Goal: Task Accomplishment & Management: Manage account settings

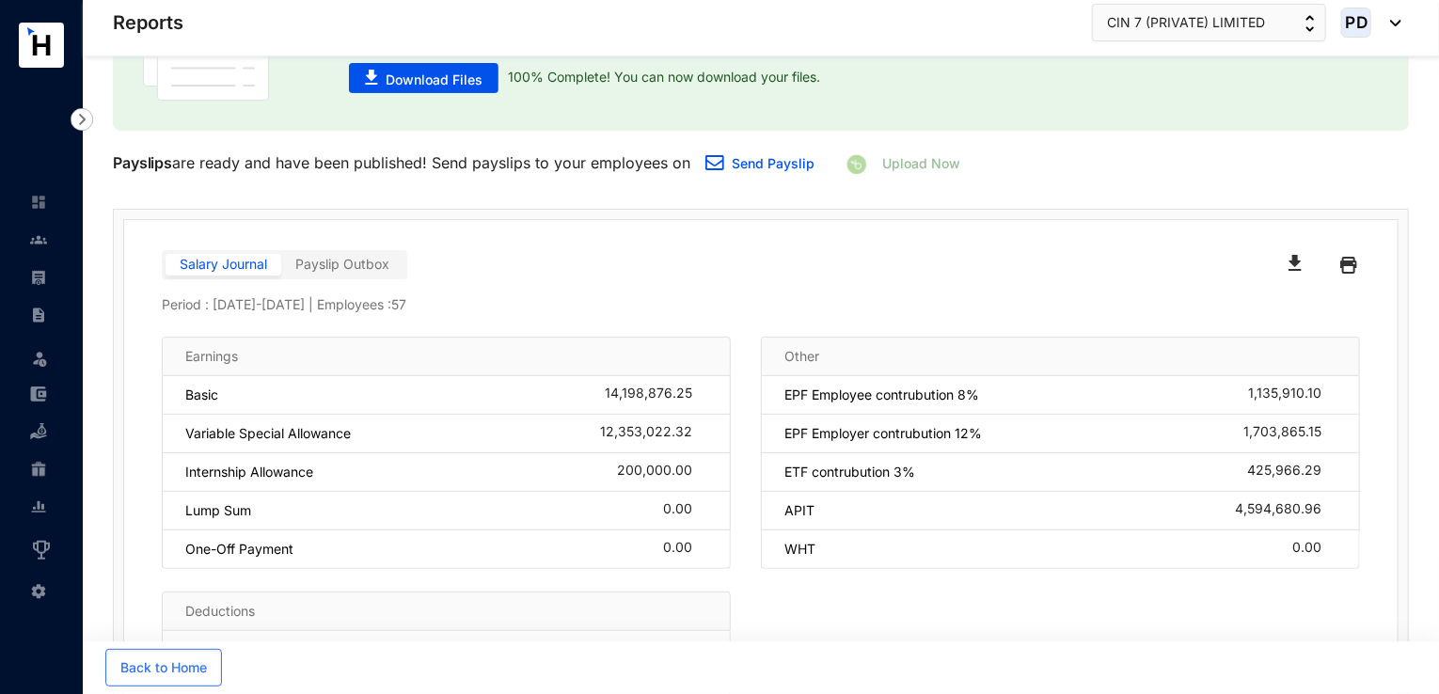
scroll to position [163, 0]
click at [30, 245] on link at bounding box center [53, 239] width 47 height 19
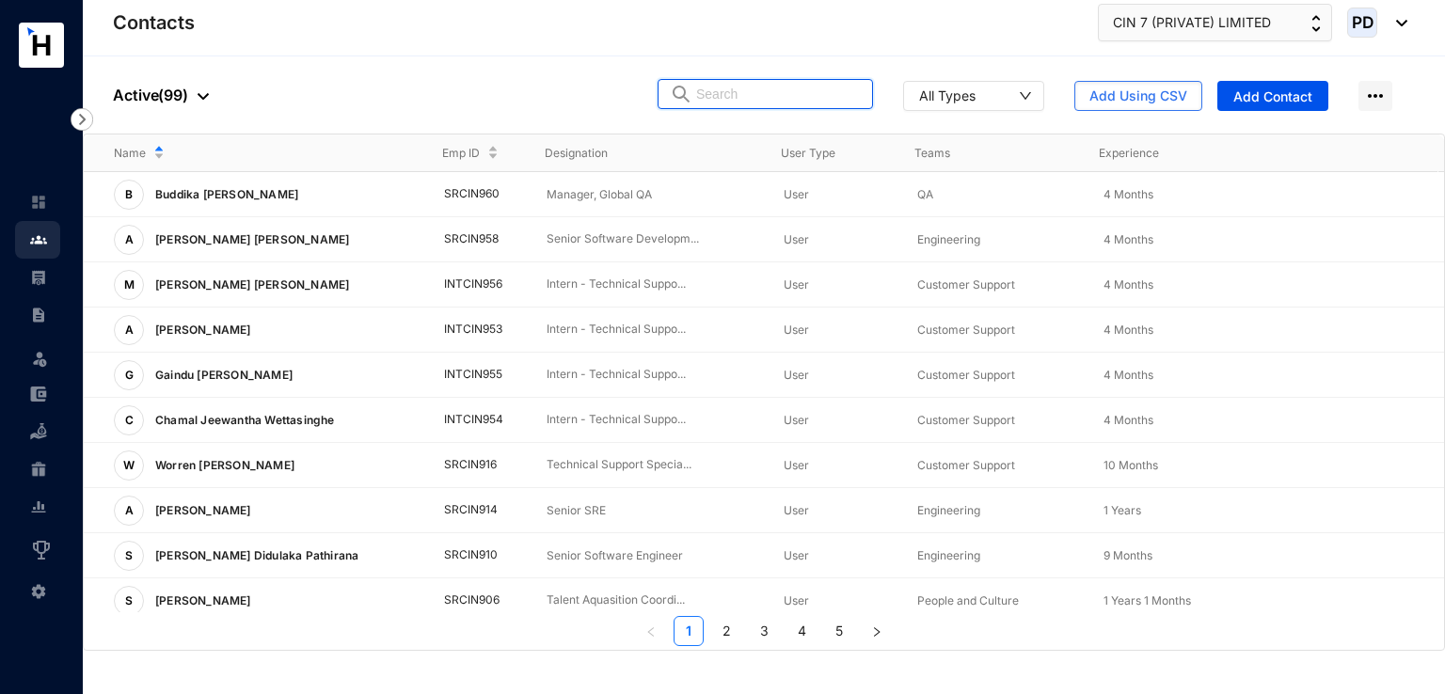
click at [822, 102] on input "text" at bounding box center [778, 94] width 165 height 28
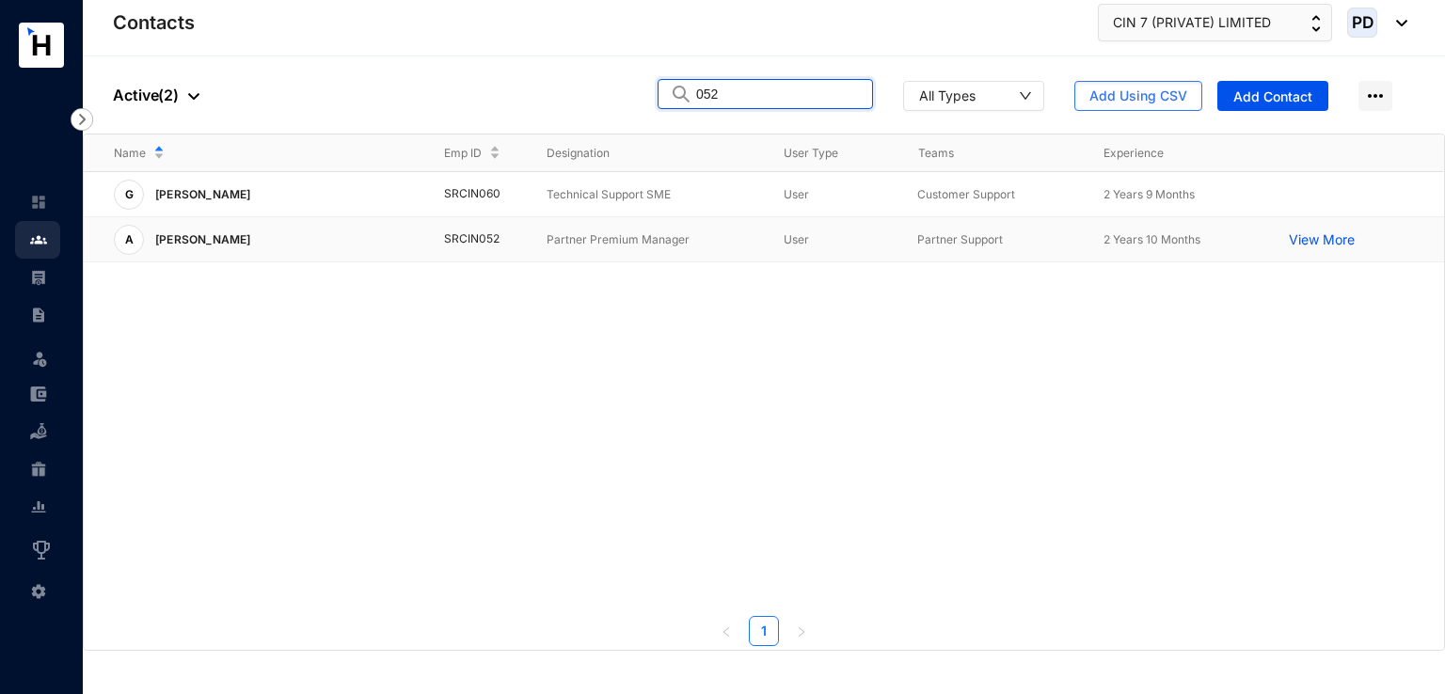
type input "052"
click at [480, 233] on td "SRCIN052" at bounding box center [465, 239] width 103 height 45
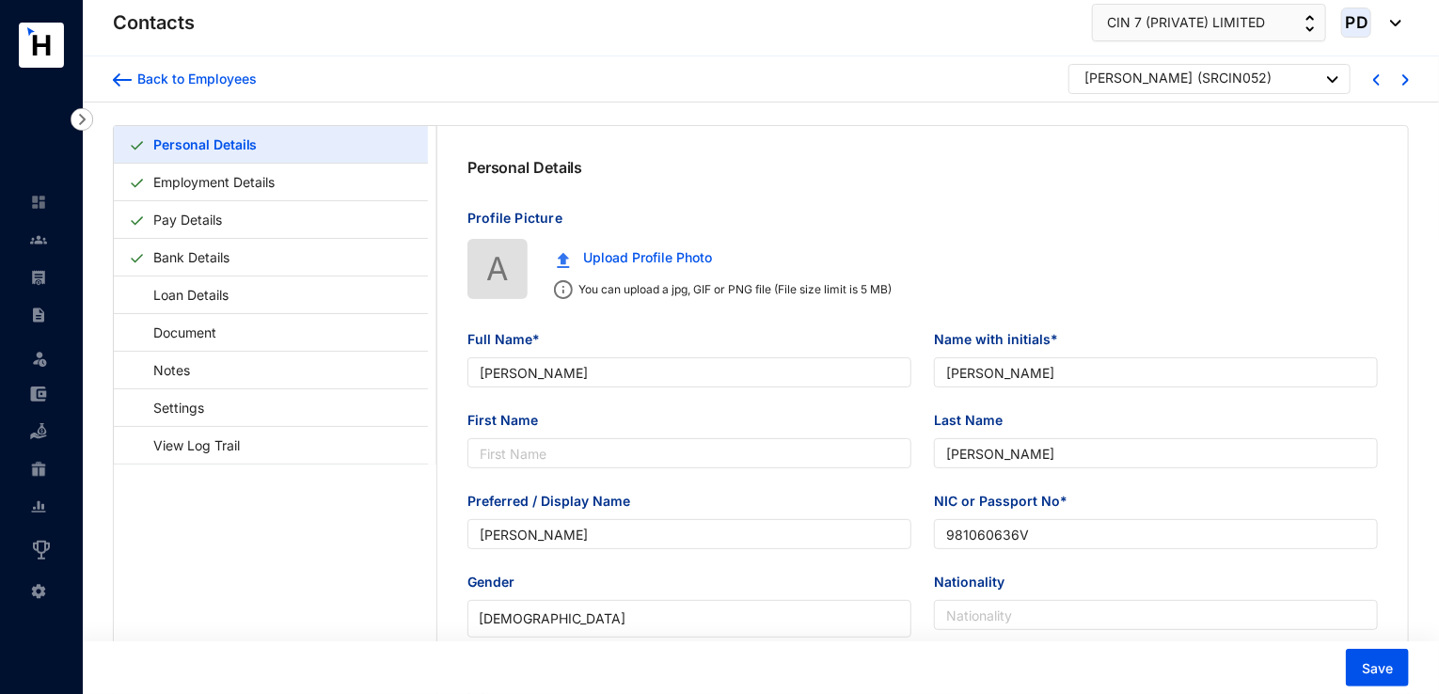
type input "[PERSON_NAME]"
type input "981060636V"
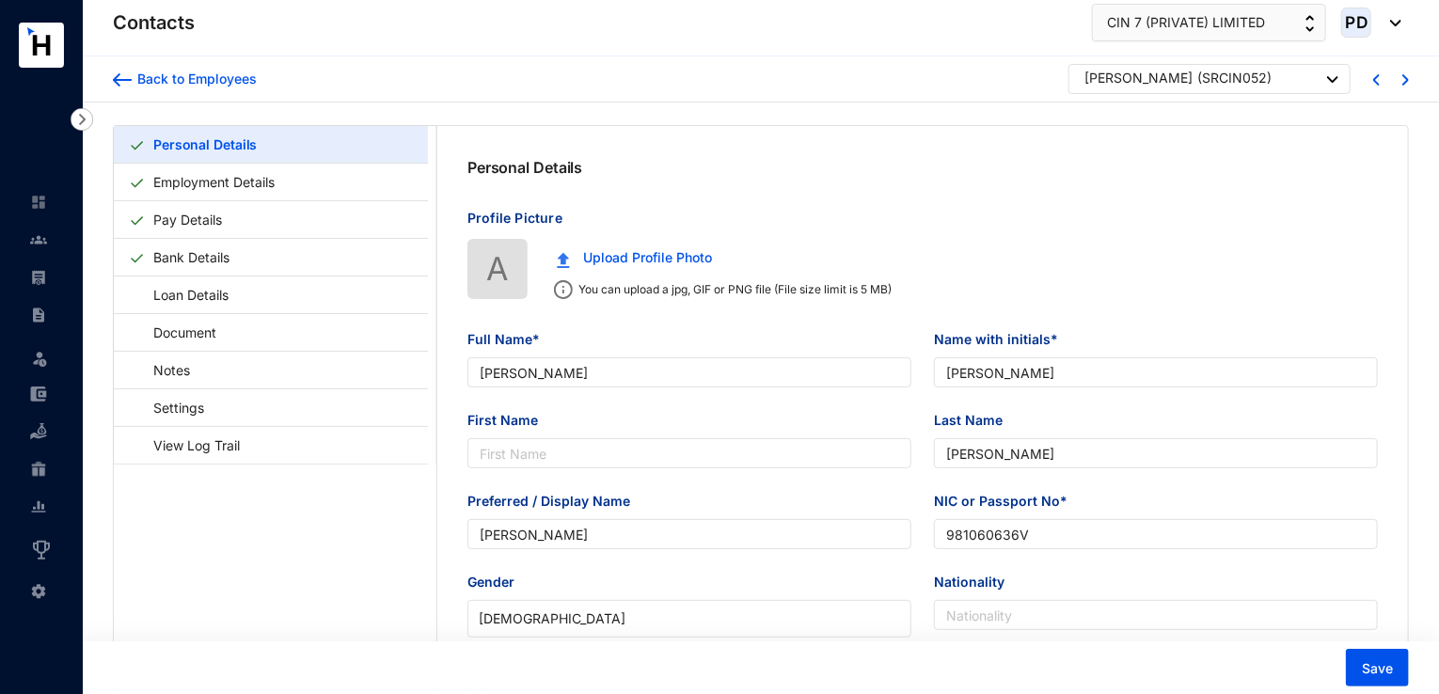
type input "BS 2/8, [PERSON_NAME] Town Housing [GEOGRAPHIC_DATA], [GEOGRAPHIC_DATA] 08"
type input "[DATE]"
click at [181, 212] on link "Pay Details" at bounding box center [188, 219] width 84 height 39
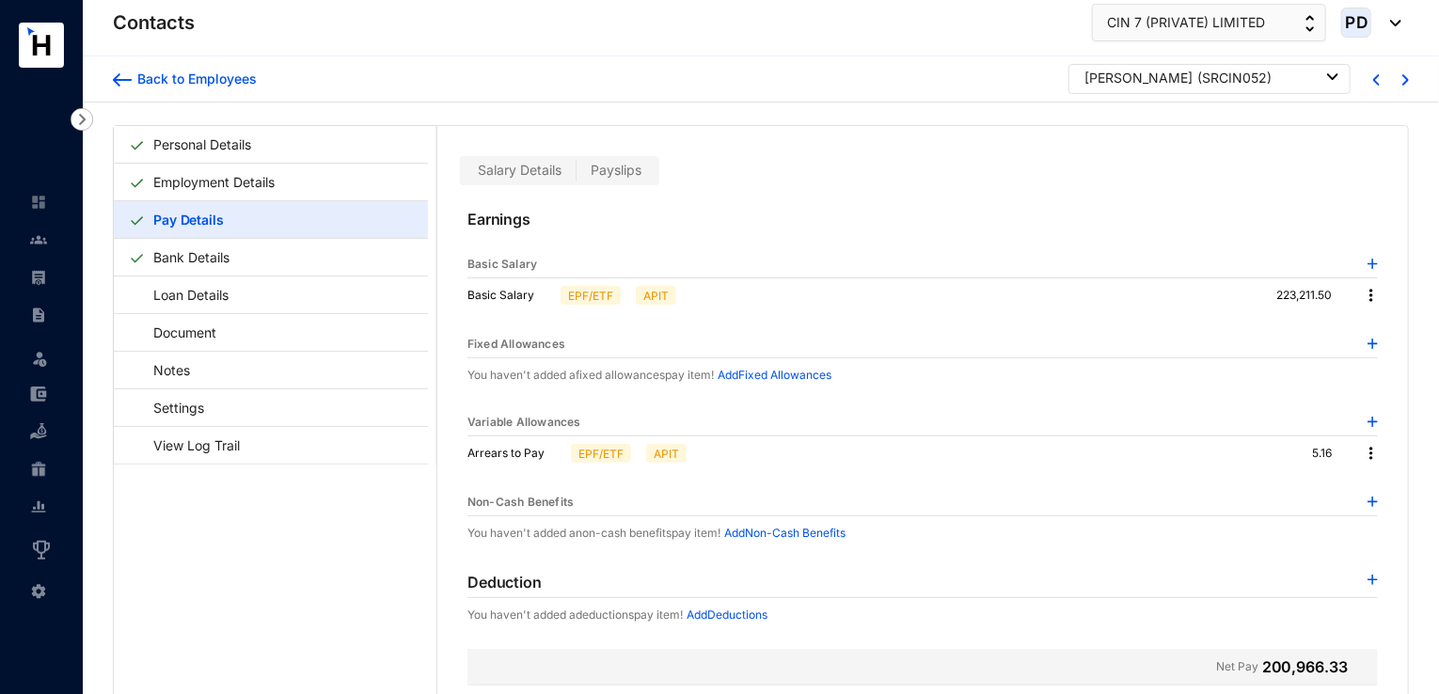
click at [617, 177] on span "Payslips" at bounding box center [616, 170] width 51 height 16
click at [577, 175] on input "Payslips" at bounding box center [577, 175] width 0 height 0
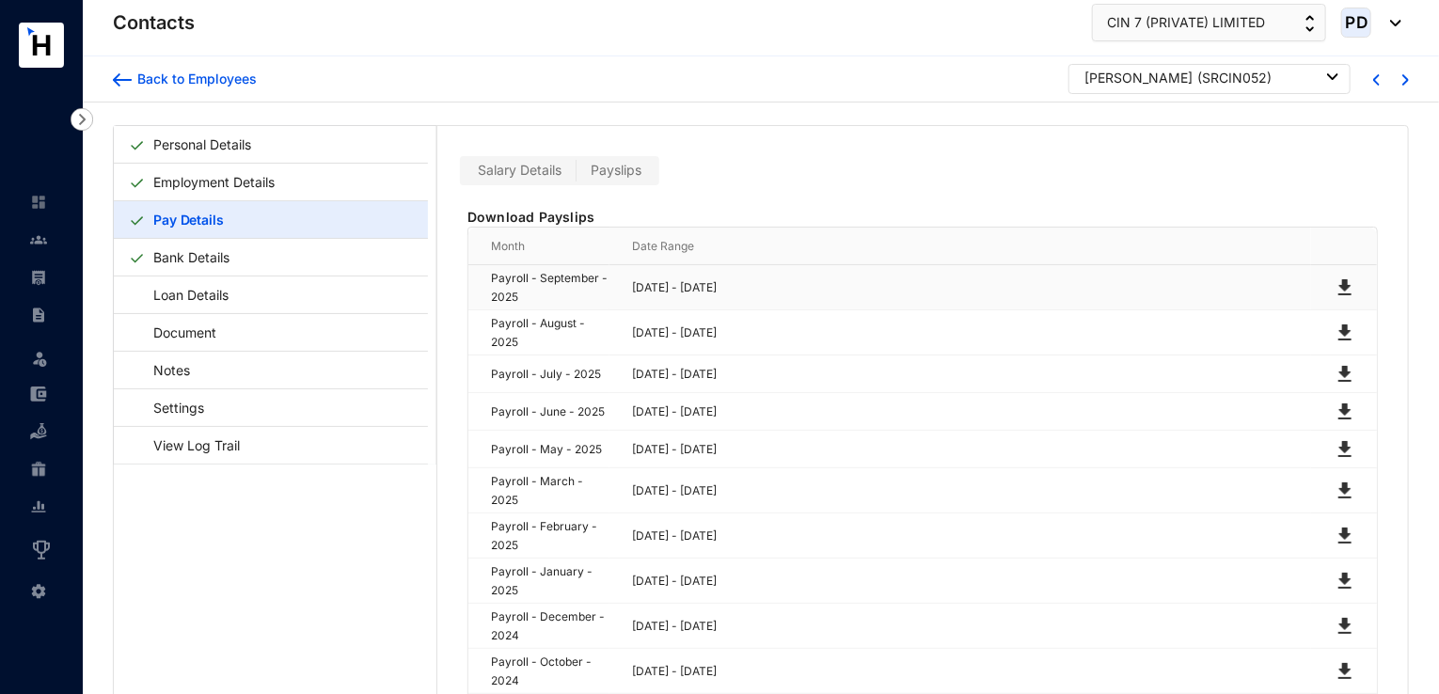
click at [1339, 283] on img at bounding box center [1345, 288] width 23 height 23
click at [158, 148] on link "Personal Details" at bounding box center [202, 144] width 113 height 39
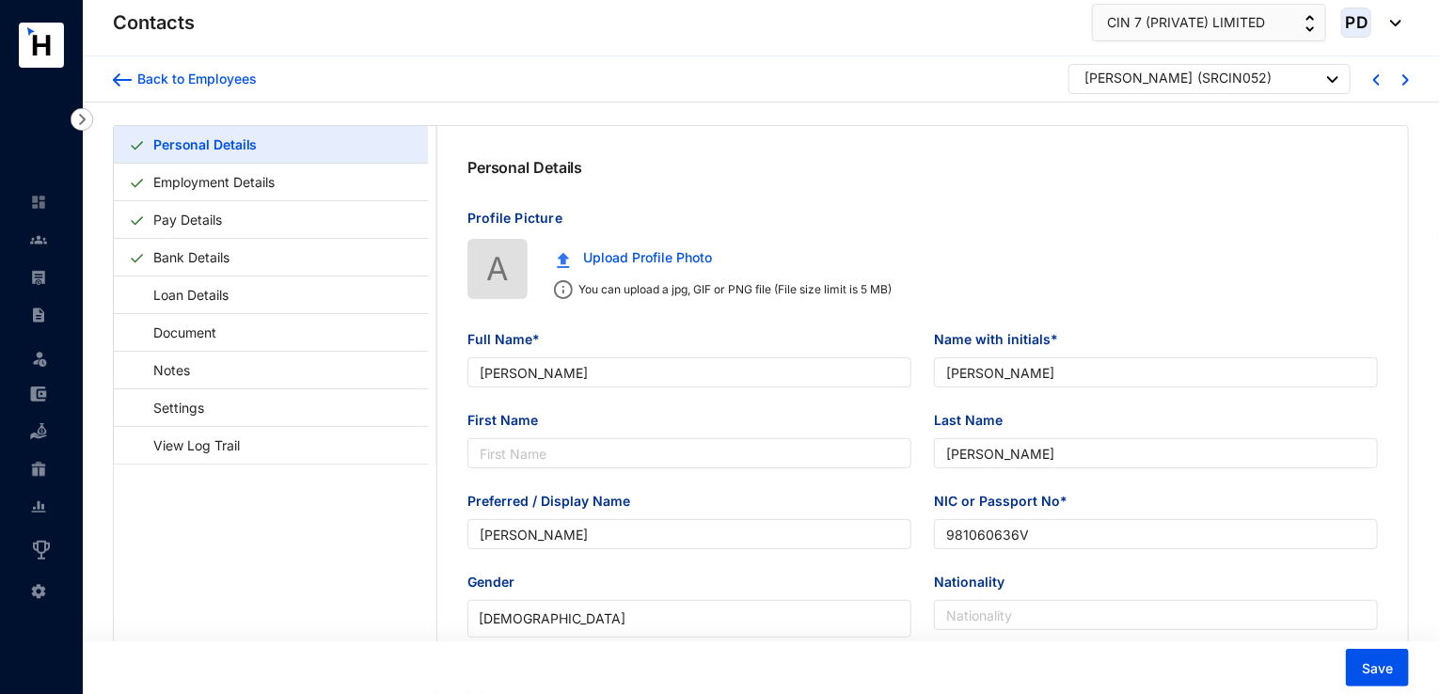
type input "[DATE]"
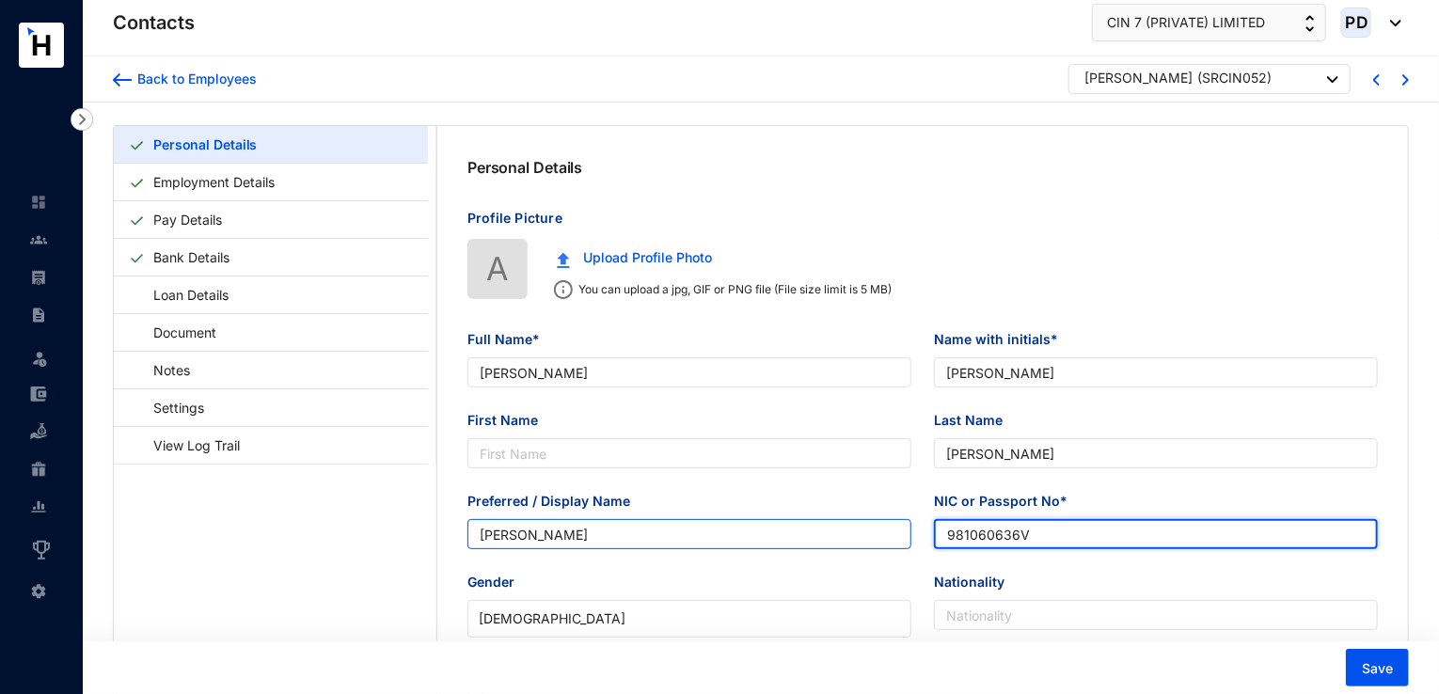
drag, startPoint x: 1057, startPoint y: 533, endPoint x: 906, endPoint y: 533, distance: 151.4
click at [913, 534] on div "Preferred / Display Name [PERSON_NAME] NIC or Passport No* 981060636V" at bounding box center [922, 531] width 933 height 81
